Goal: Information Seeking & Learning: Find specific page/section

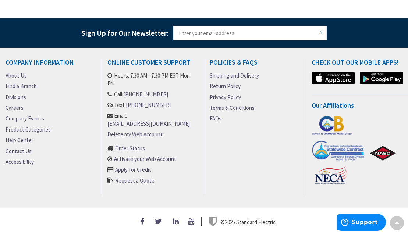
scroll to position [539, 0]
click at [46, 133] on link "Product Categories" at bounding box center [28, 130] width 45 height 8
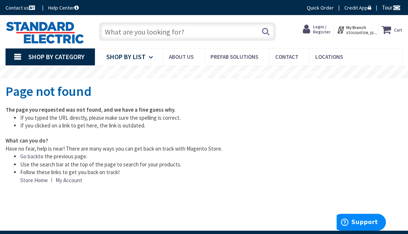
click at [149, 55] on icon at bounding box center [152, 57] width 7 height 16
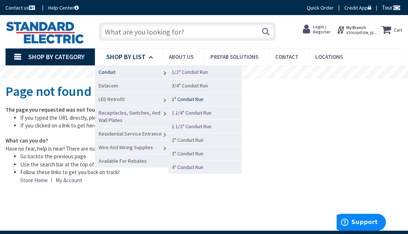
click at [193, 98] on span "1" Conduit Run" at bounding box center [188, 99] width 32 height 7
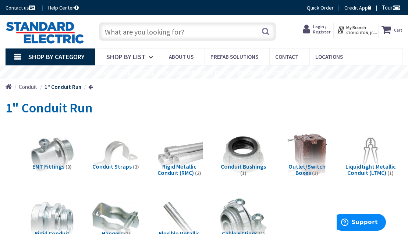
click at [190, 31] on input "text" at bounding box center [187, 31] width 177 height 18
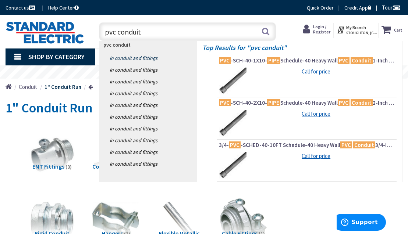
type input "pvc conduit"
click at [140, 57] on link "in Conduit and Fittings" at bounding box center [148, 58] width 97 height 12
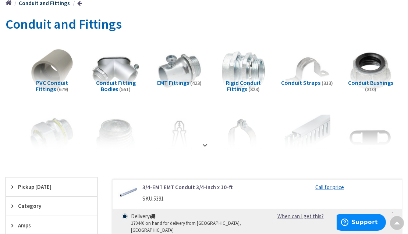
scroll to position [81, 0]
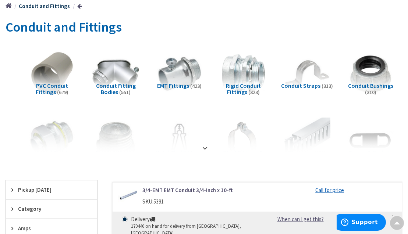
click at [37, 84] on span "PVC Conduit Fittings" at bounding box center [52, 89] width 32 height 14
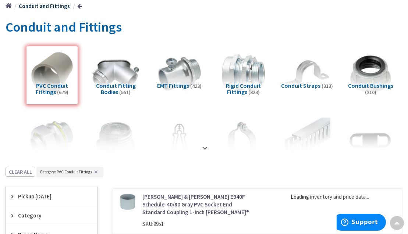
scroll to position [248, 0]
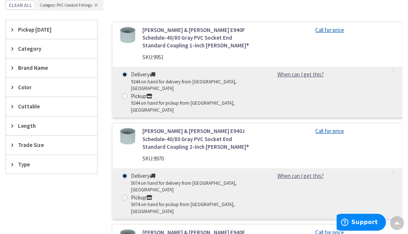
click at [38, 143] on span "Trade Size" at bounding box center [48, 145] width 60 height 8
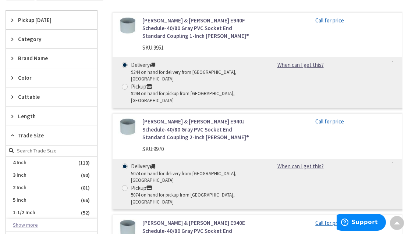
scroll to position [297, 0]
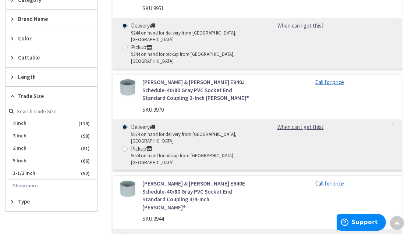
click at [27, 185] on button "Show more" at bounding box center [51, 186] width 91 height 13
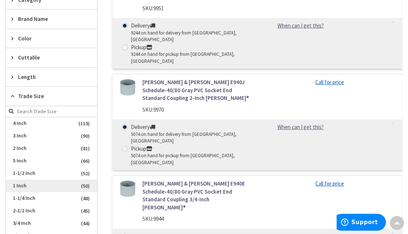
click at [22, 186] on span "1 Inch" at bounding box center [51, 186] width 91 height 13
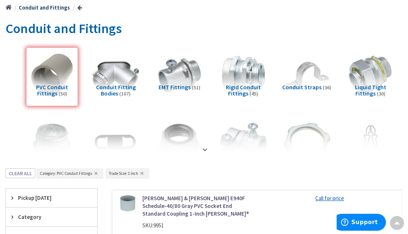
scroll to position [52, 0]
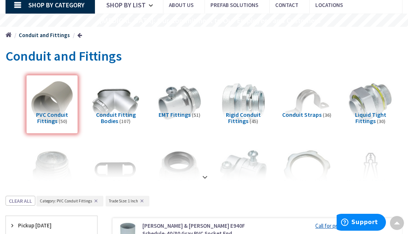
click at [115, 114] on span "Conduit Fitting Bodies" at bounding box center [116, 118] width 40 height 14
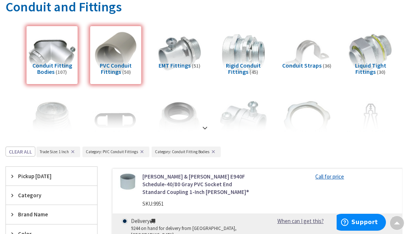
scroll to position [101, 0]
click at [58, 65] on div "Conduit Fitting Bodies (107)" at bounding box center [52, 55] width 52 height 59
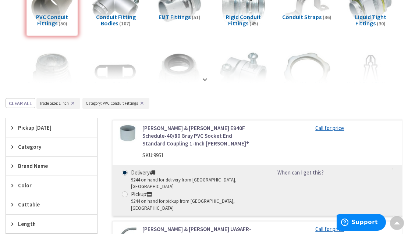
scroll to position [76, 0]
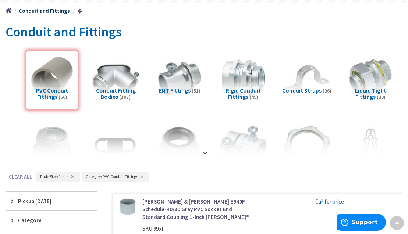
click at [112, 88] on span "Conduit Fitting Bodies" at bounding box center [116, 94] width 40 height 14
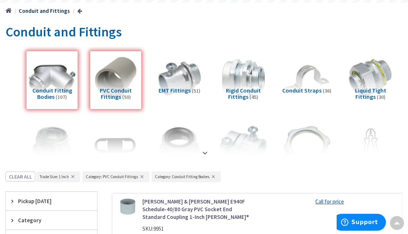
click at [54, 90] on div "Conduit Fitting Bodies (107)" at bounding box center [52, 80] width 52 height 59
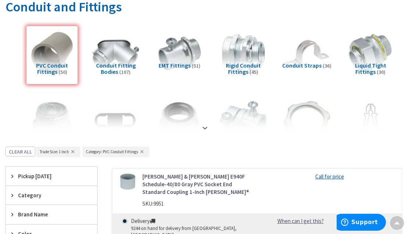
scroll to position [248, 0]
